Goal: Task Accomplishment & Management: Manage account settings

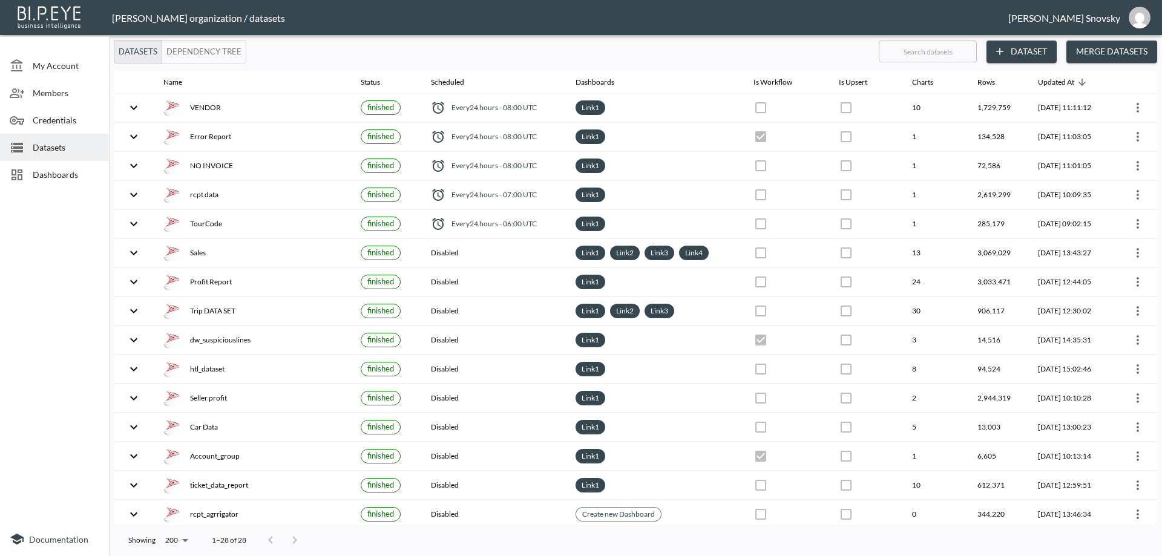
click at [76, 169] on span "Dashboards" at bounding box center [66, 174] width 67 height 13
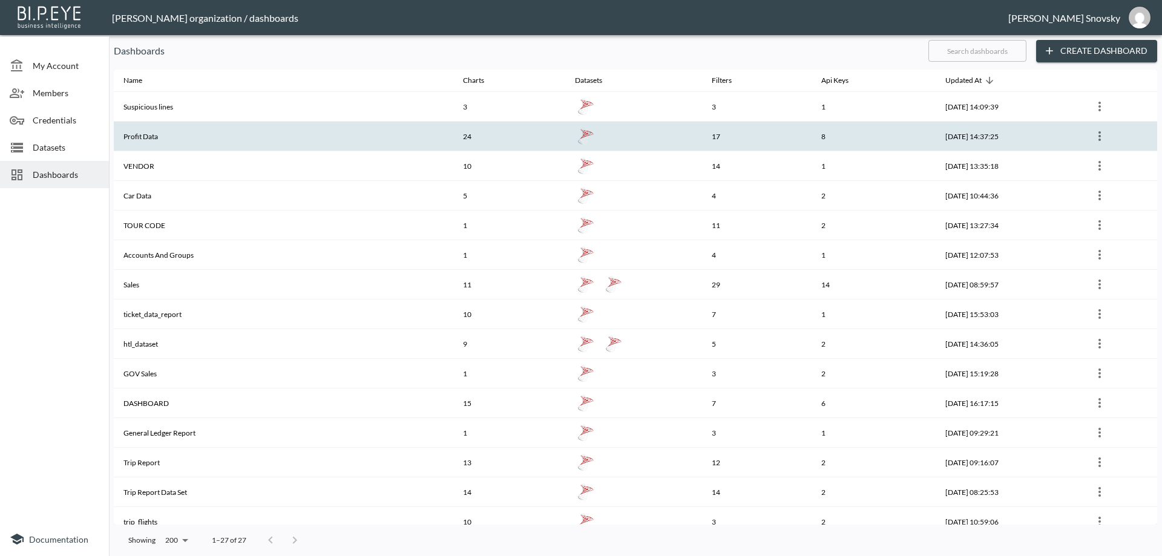
click at [177, 140] on th "Profit Data" at bounding box center [284, 137] width 340 height 30
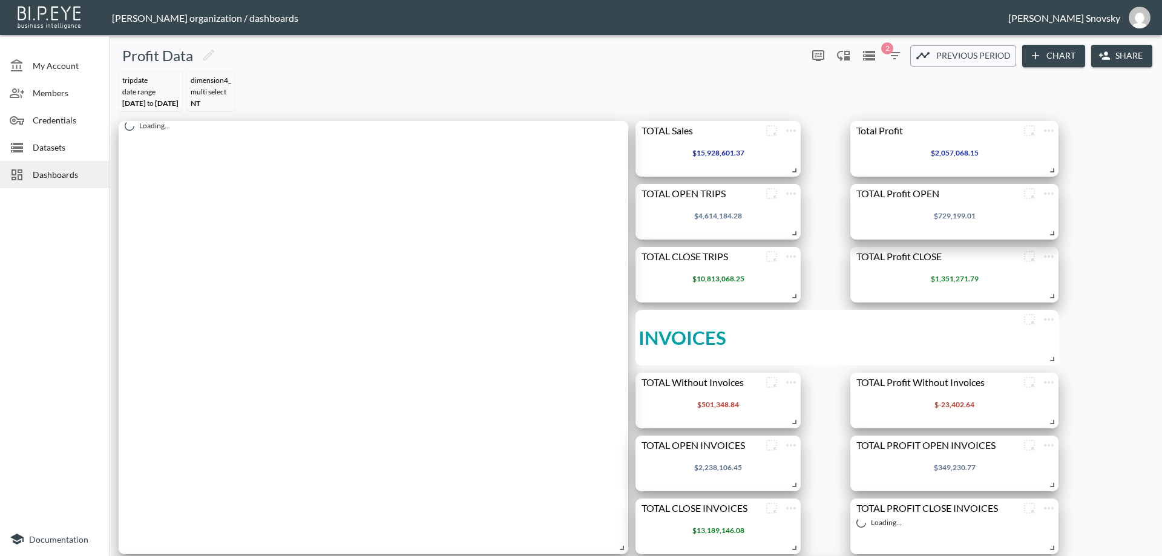
click at [1108, 62] on icon "button" at bounding box center [1105, 56] width 12 height 12
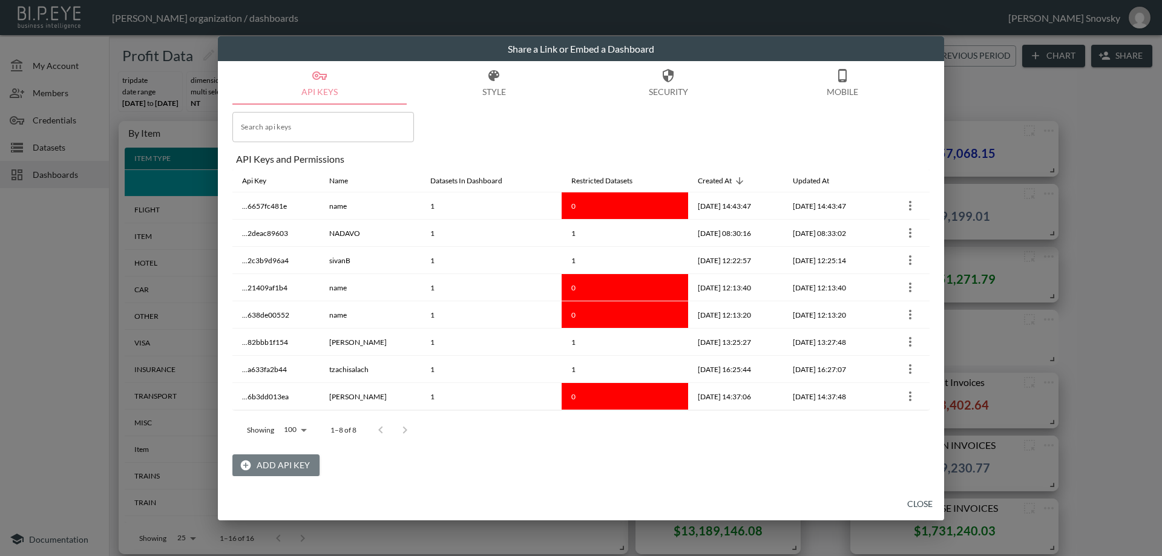
click at [297, 459] on button "Add API Key" at bounding box center [275, 466] width 87 height 22
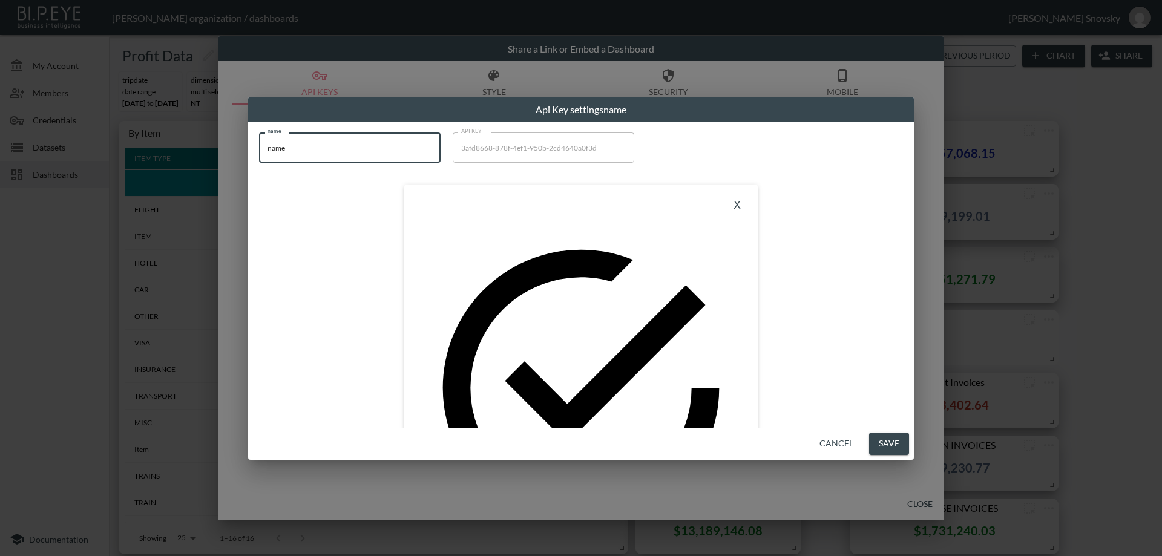
click at [338, 154] on input "name" at bounding box center [350, 148] width 182 height 30
type input "[PERSON_NAME]"
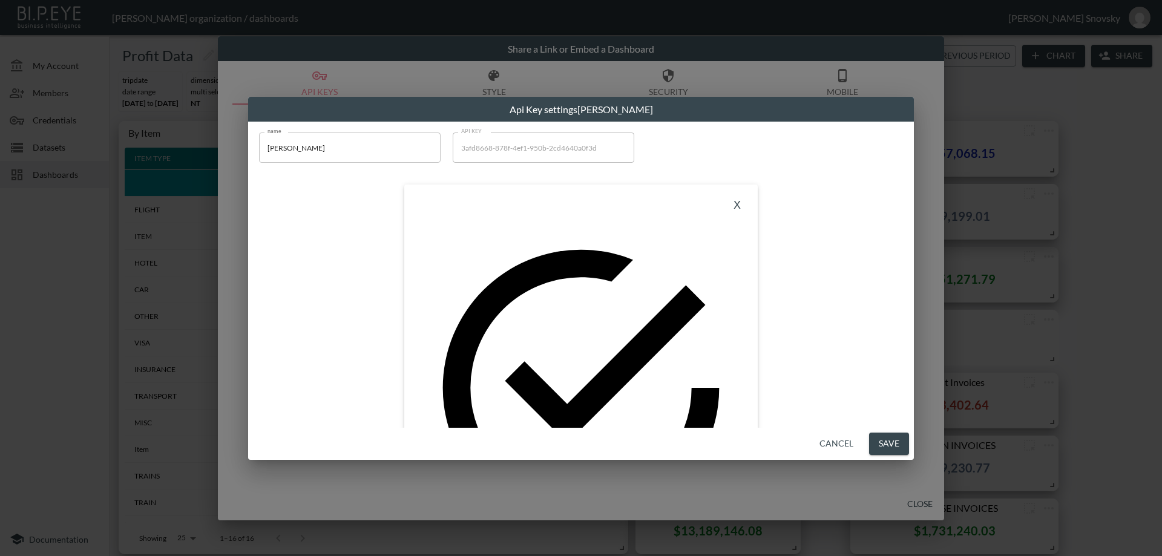
click at [887, 438] on button "Save" at bounding box center [889, 444] width 40 height 22
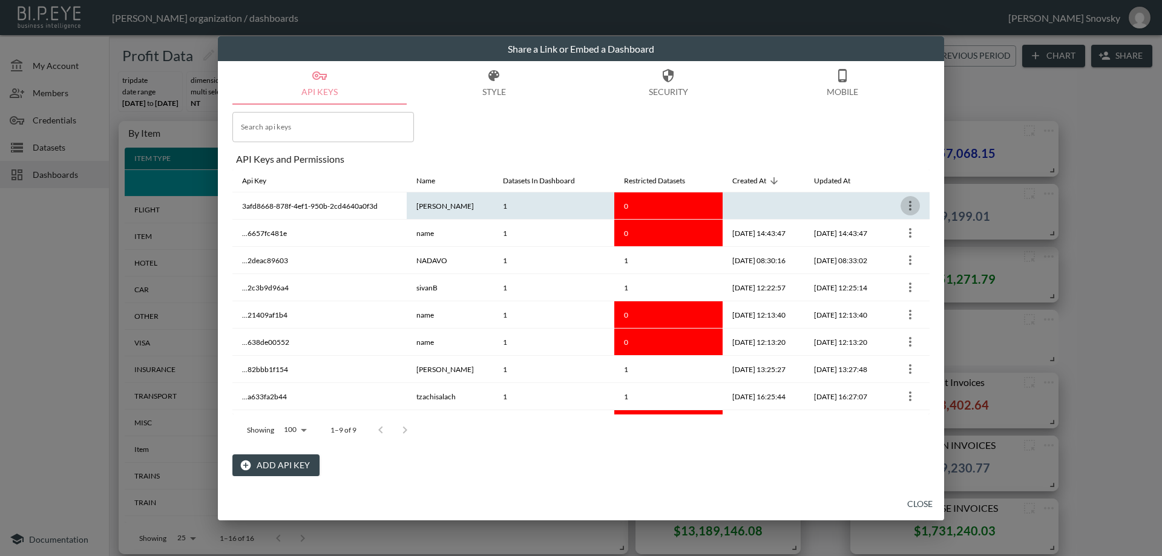
click at [912, 206] on icon "more" at bounding box center [910, 206] width 15 height 15
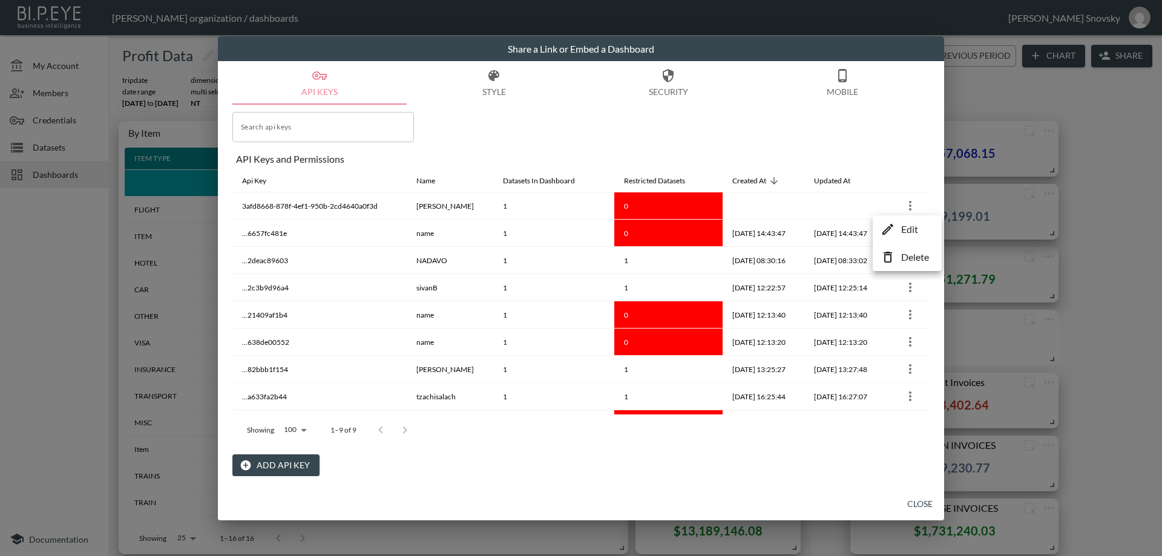
click at [909, 229] on p "Edit" at bounding box center [909, 229] width 17 height 15
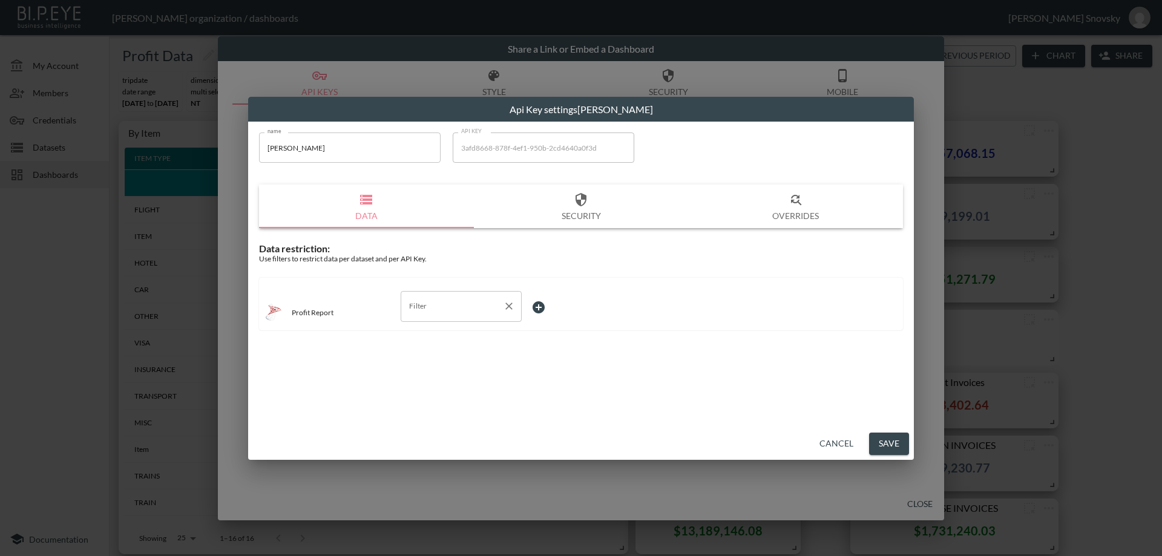
click at [439, 310] on input "Filter" at bounding box center [452, 306] width 92 height 19
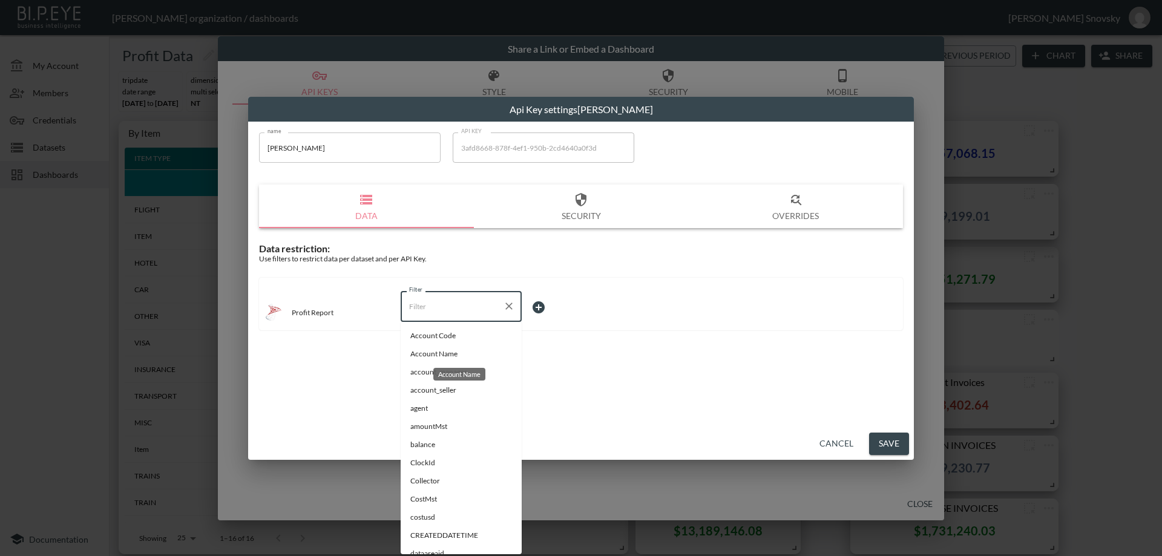
click at [439, 371] on div "Account Name" at bounding box center [459, 374] width 52 height 13
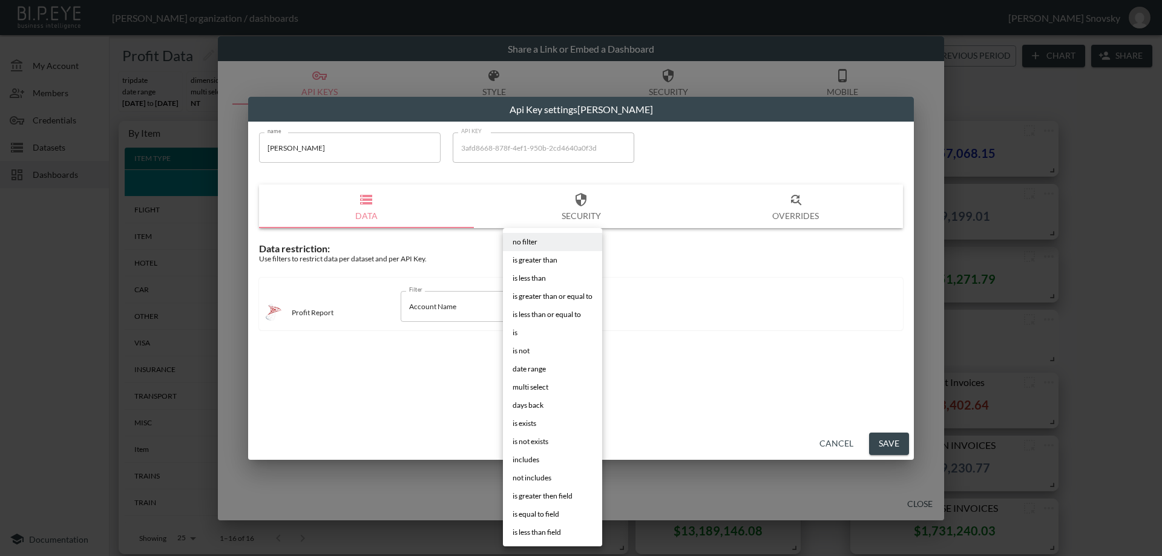
click at [548, 301] on body "BI.P.EYE, Interactive Analytics Dashboards - app [PERSON_NAME] organization / d…" at bounding box center [581, 278] width 1162 height 556
click at [453, 319] on div at bounding box center [581, 278] width 1162 height 556
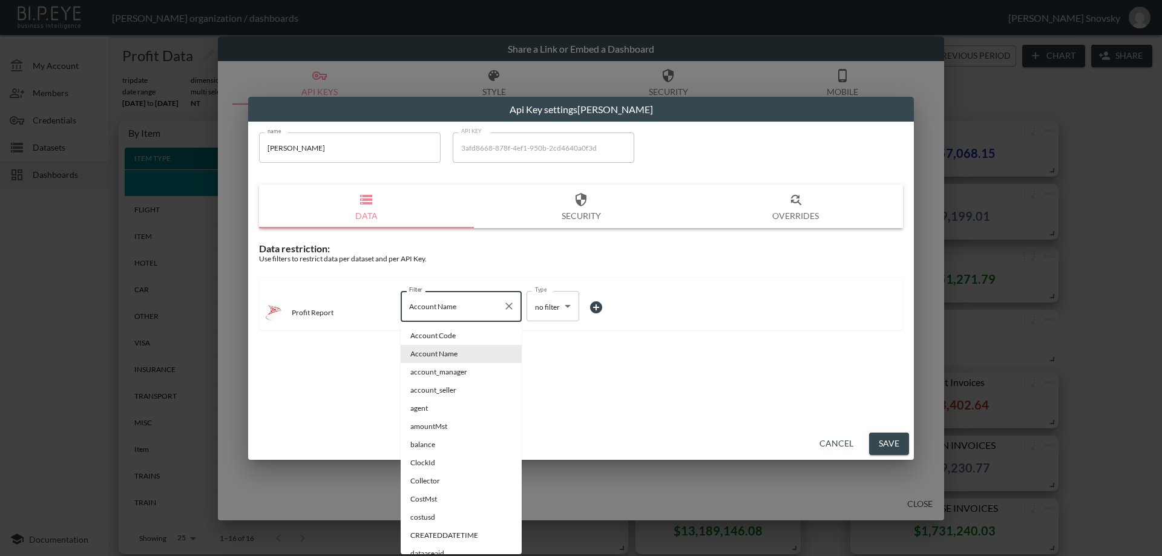
click at [453, 312] on input "Account Name" at bounding box center [452, 306] width 92 height 19
click at [447, 374] on span "account_manager" at bounding box center [461, 372] width 102 height 11
type input "account_manager"
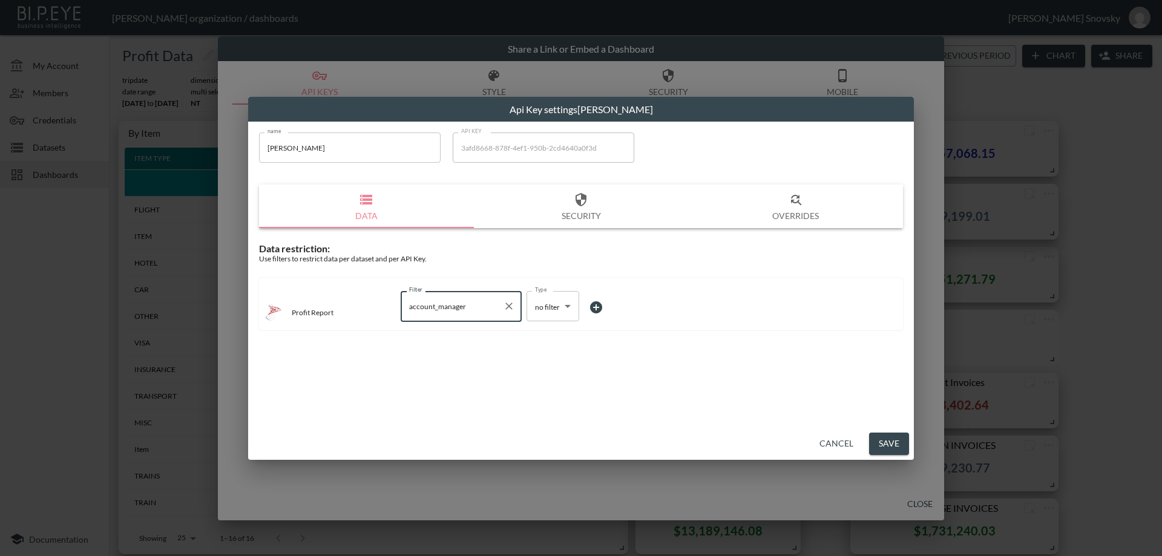
click at [537, 315] on body "BI.P.EYE, Interactive Analytics Dashboards - app [PERSON_NAME] organization / d…" at bounding box center [581, 278] width 1162 height 556
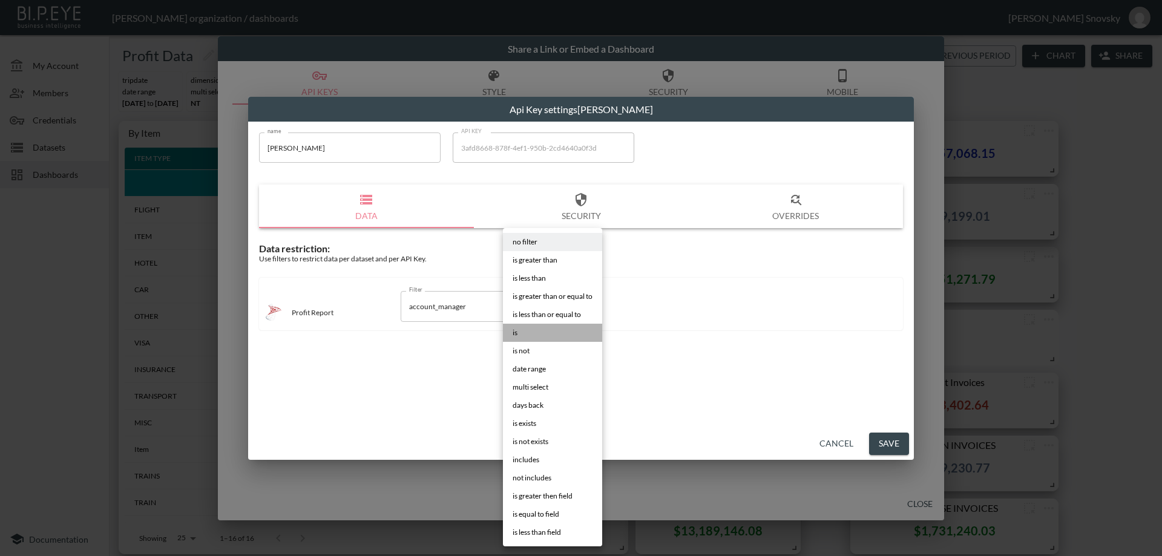
click at [531, 335] on li "is" at bounding box center [552, 333] width 99 height 18
type input "is"
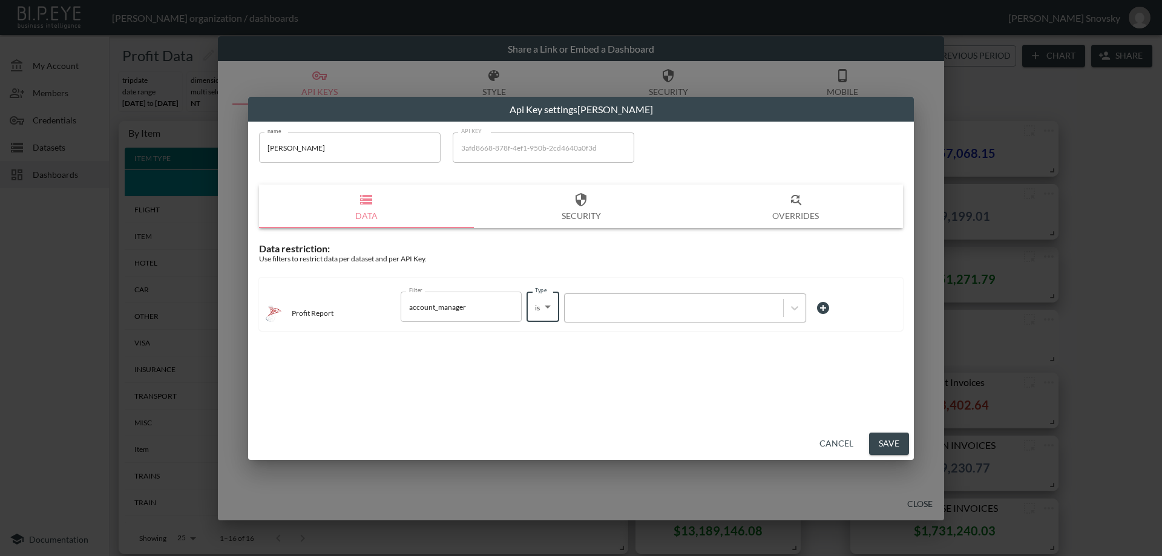
click at [602, 311] on div at bounding box center [674, 309] width 206 height 12
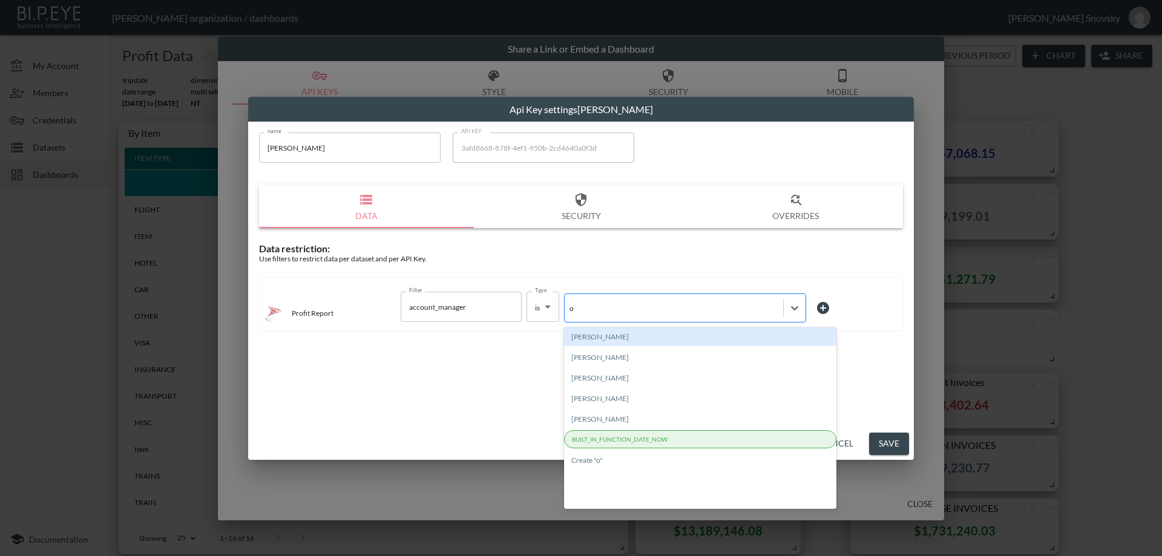
type input "or"
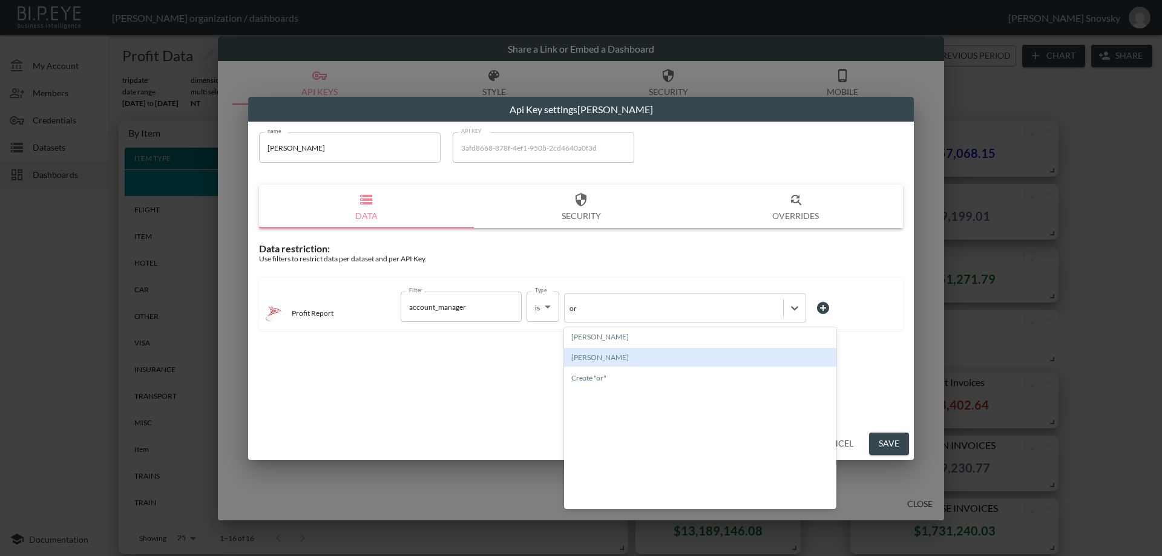
click at [597, 357] on div "[PERSON_NAME]" at bounding box center [700, 357] width 272 height 19
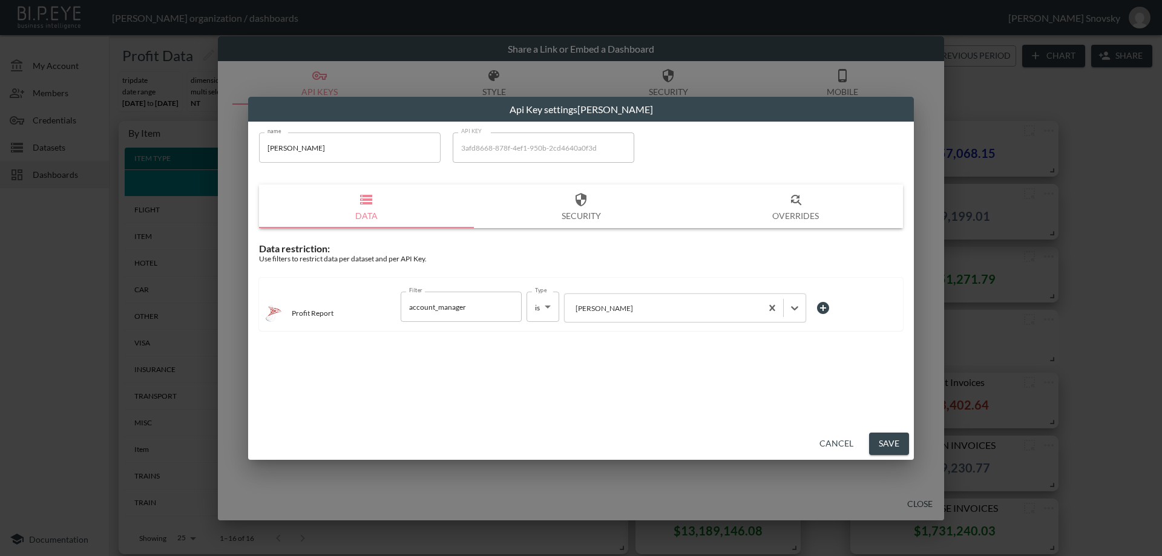
click at [884, 442] on button "Save" at bounding box center [889, 444] width 40 height 22
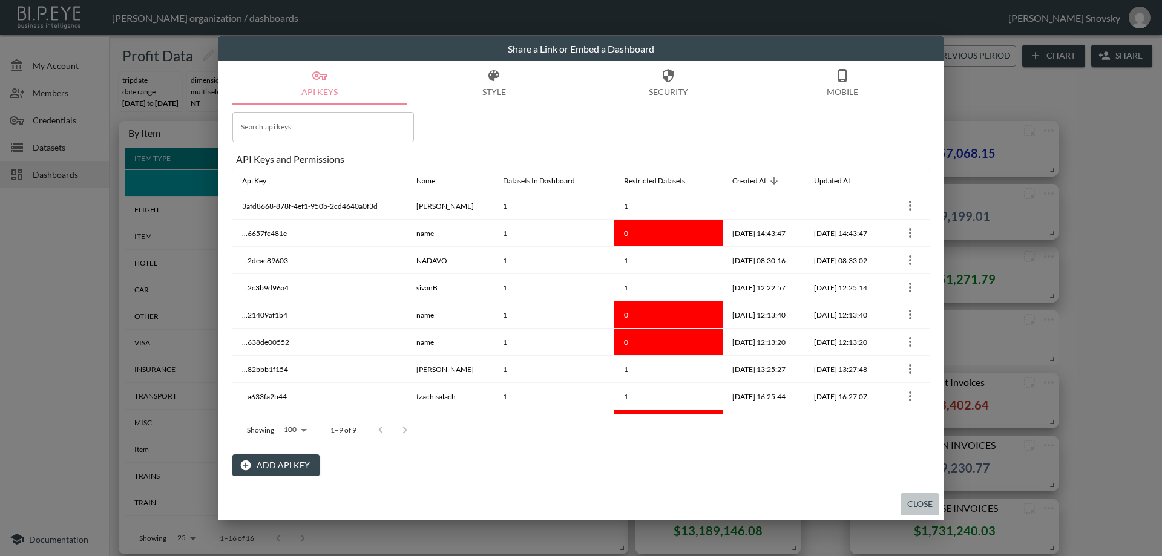
click at [909, 504] on button "Close" at bounding box center [920, 504] width 39 height 22
